Goal: Go to known website: Access a specific website the user already knows

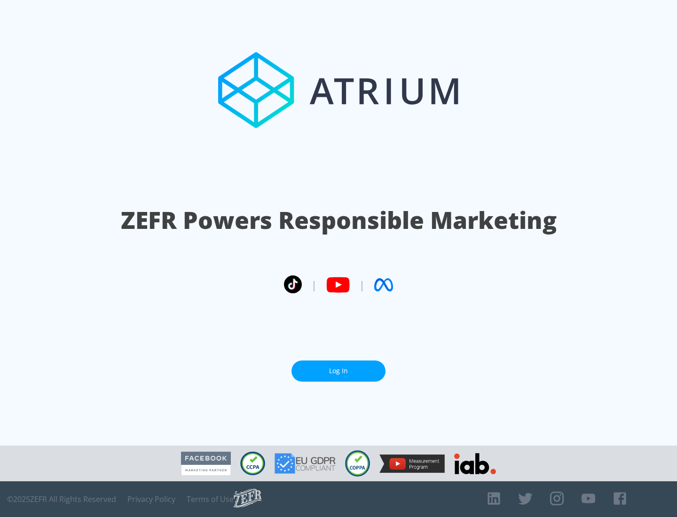
click at [339, 371] on link "Log In" at bounding box center [338, 371] width 94 height 21
